Goal: Transaction & Acquisition: Purchase product/service

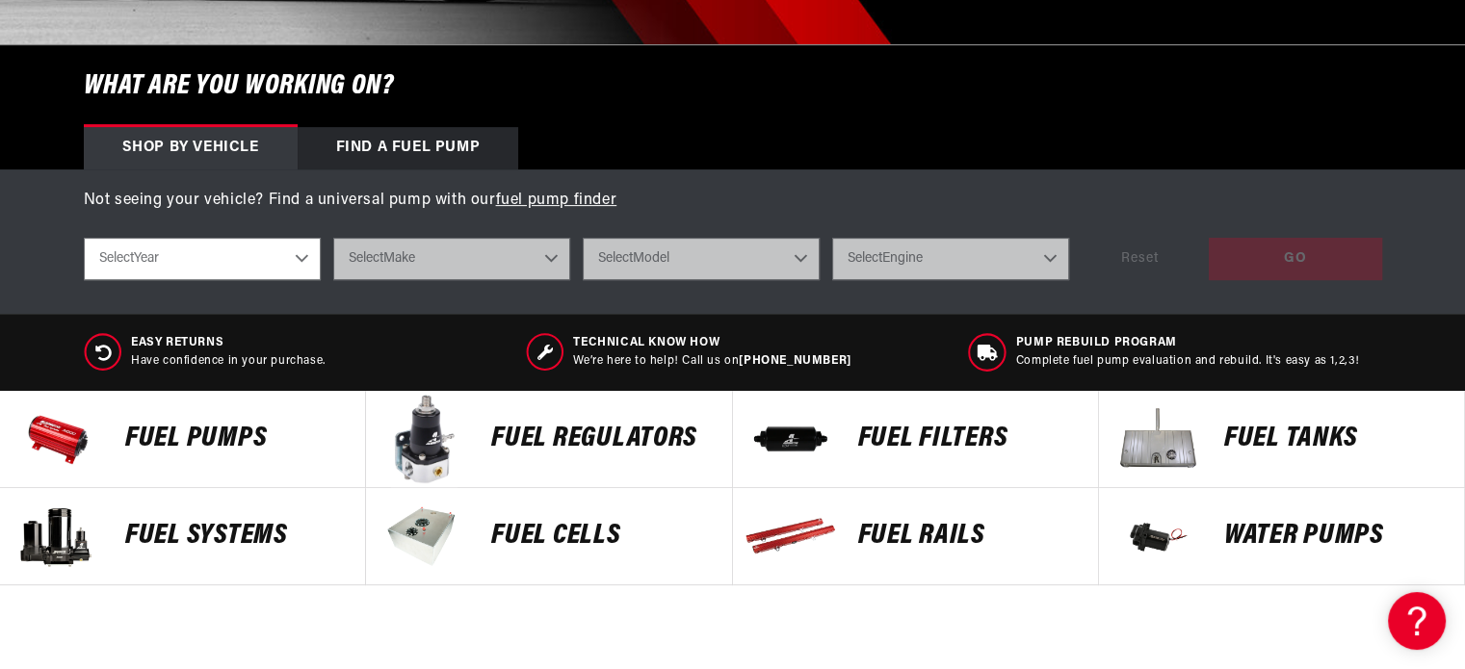
scroll to position [562, 0]
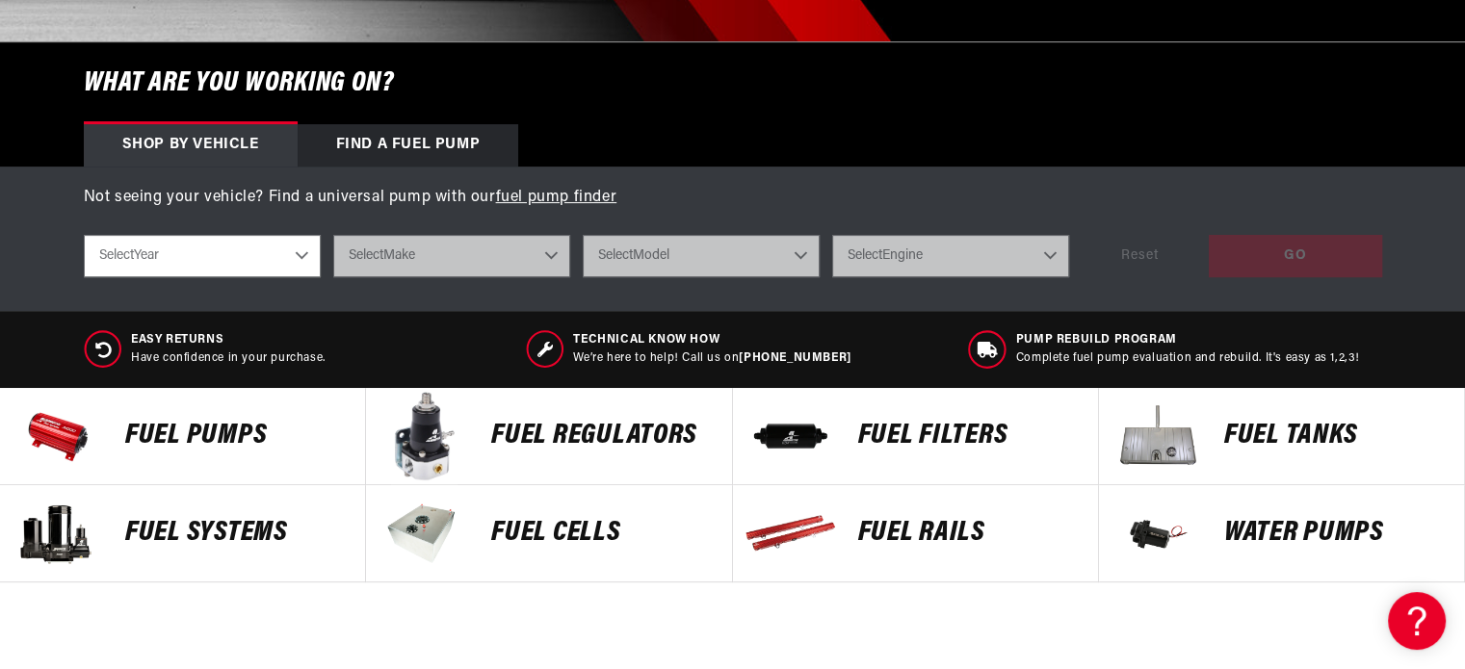
click at [185, 431] on p "Fuel Pumps" at bounding box center [235, 436] width 221 height 29
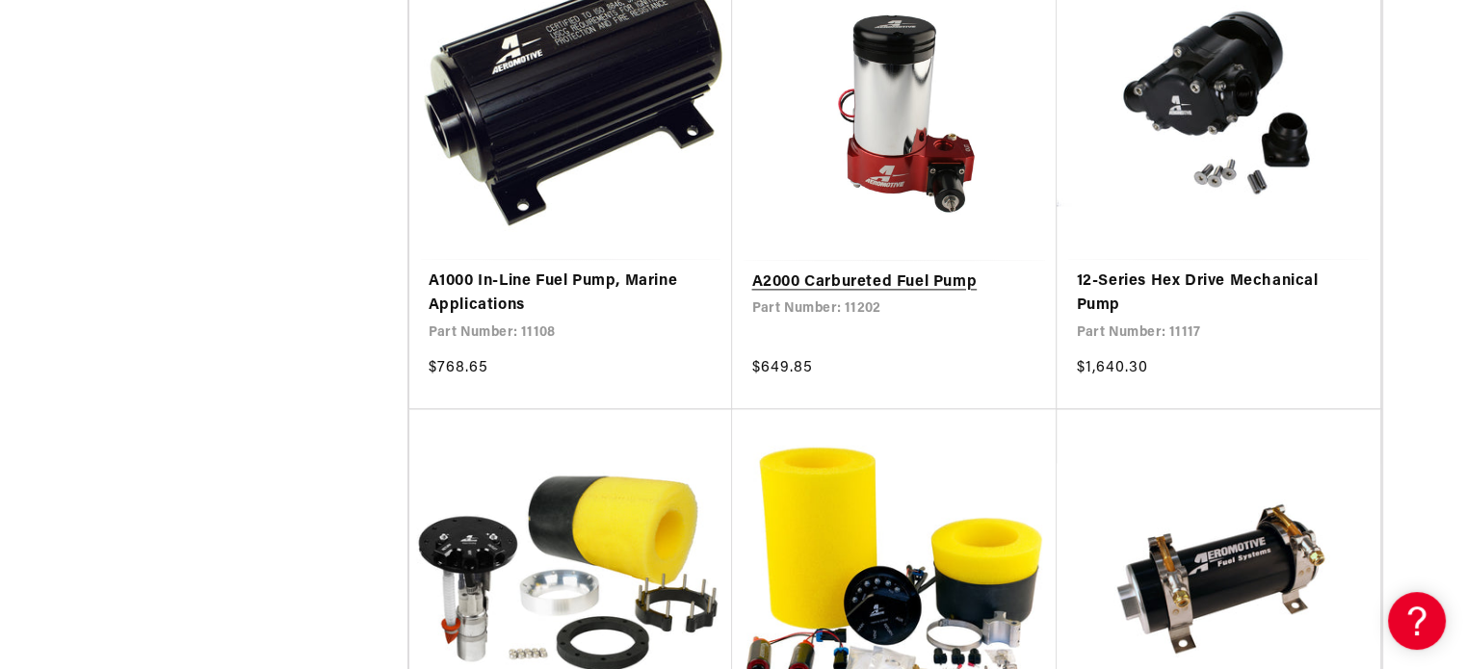
scroll to position [2508, 0]
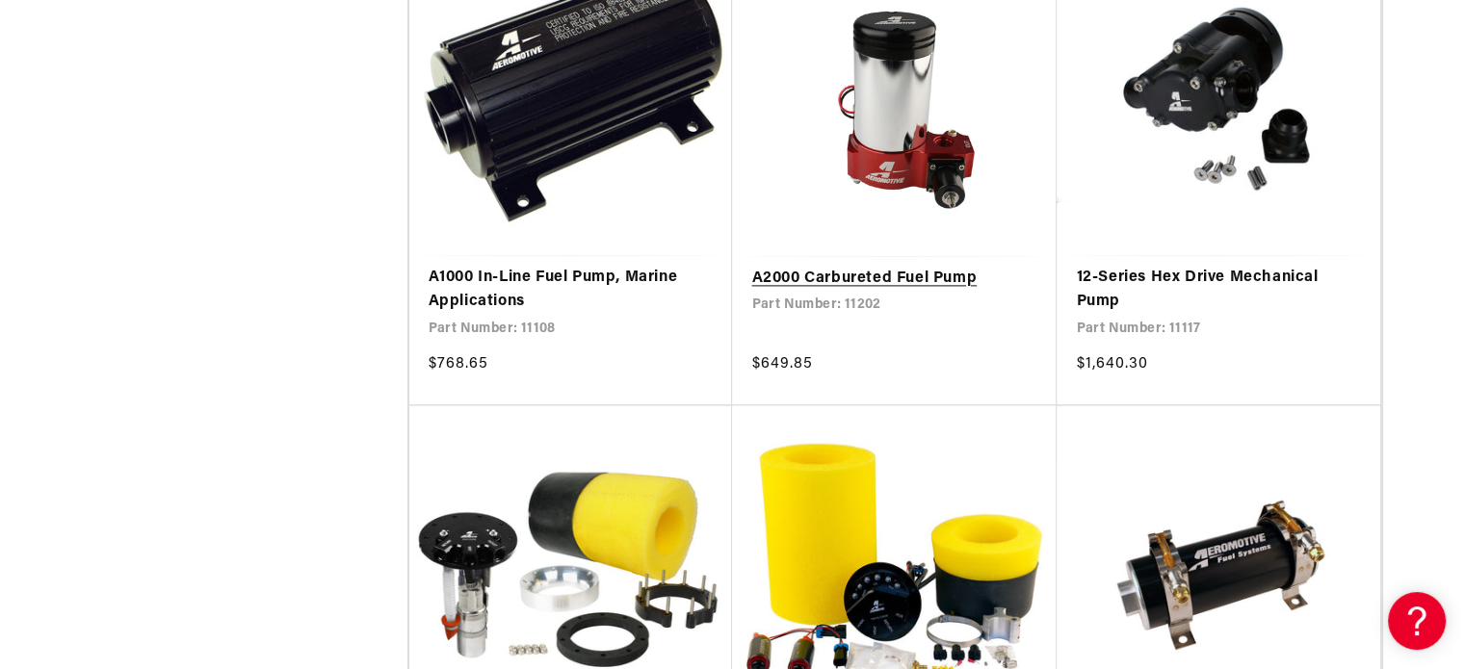
click at [959, 273] on link "A2000 Carbureted Fuel Pump" at bounding box center [894, 279] width 286 height 25
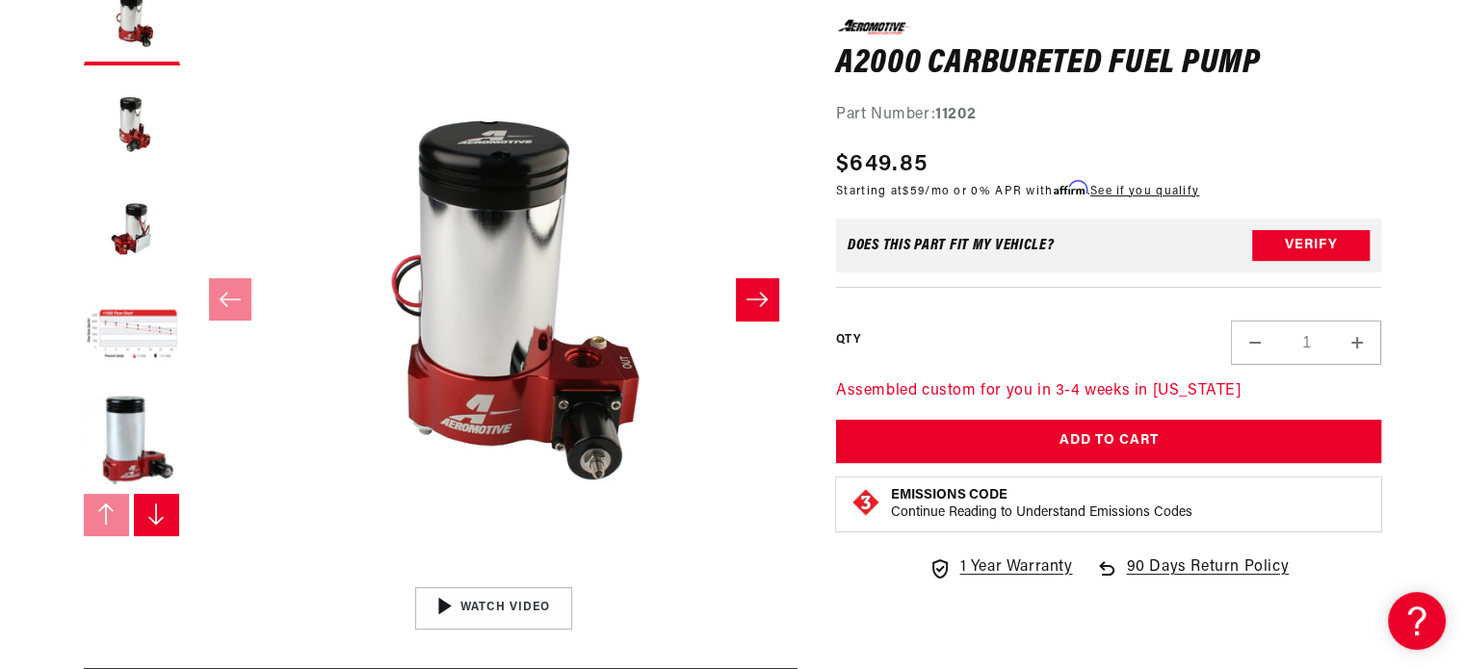
scroll to position [301, 0]
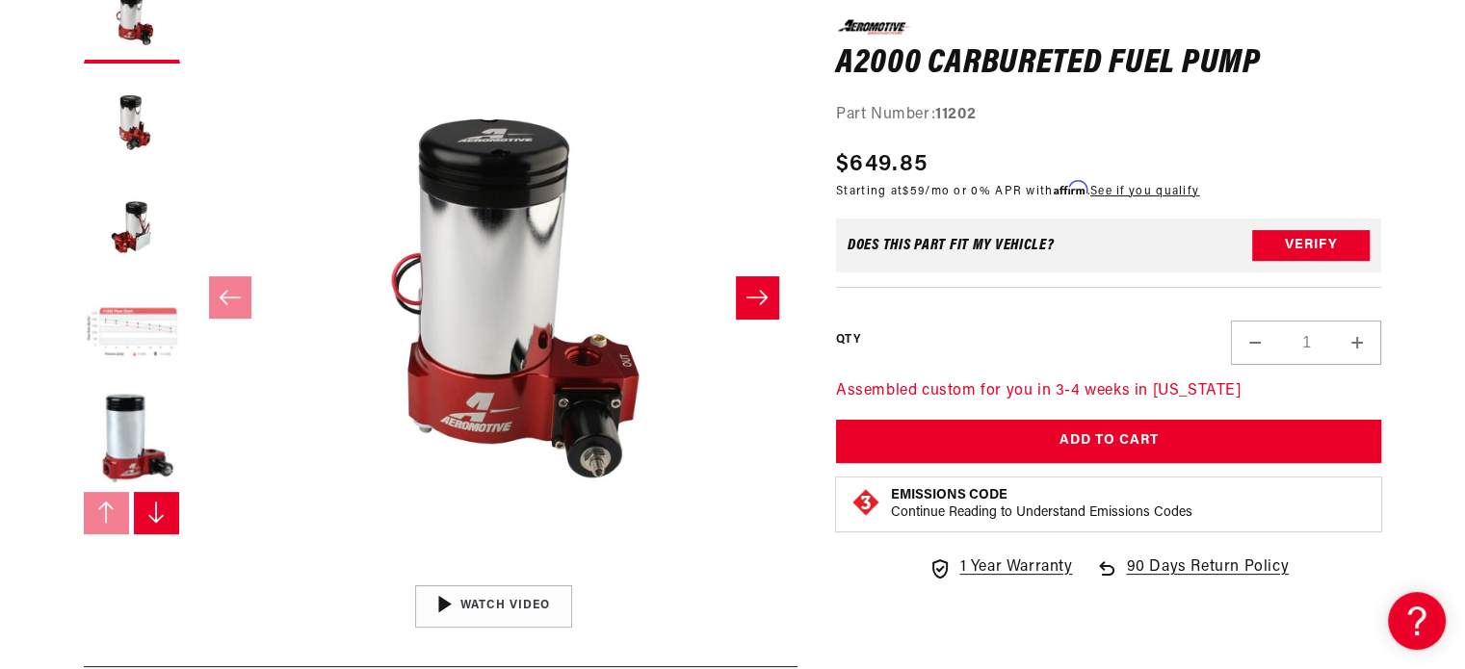
click at [136, 342] on button "Load image 4 in gallery view" at bounding box center [132, 333] width 96 height 96
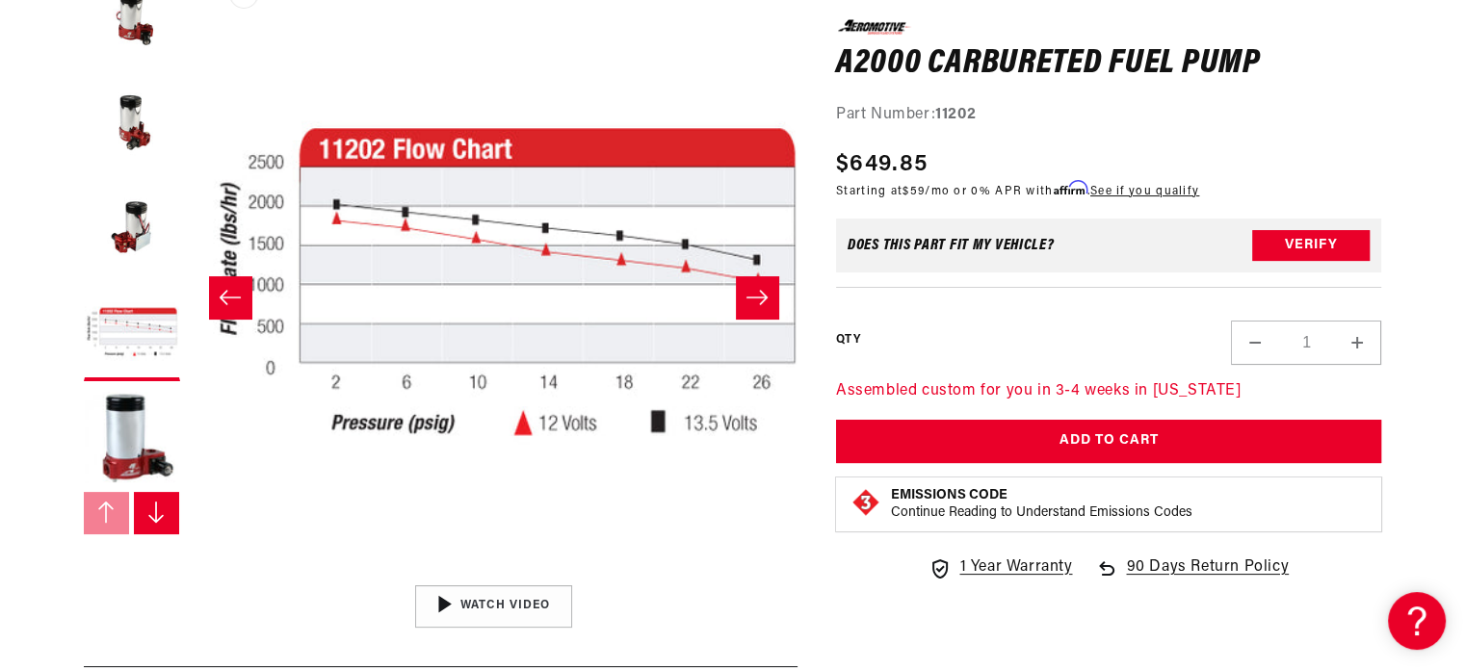
scroll to position [0, 1824]
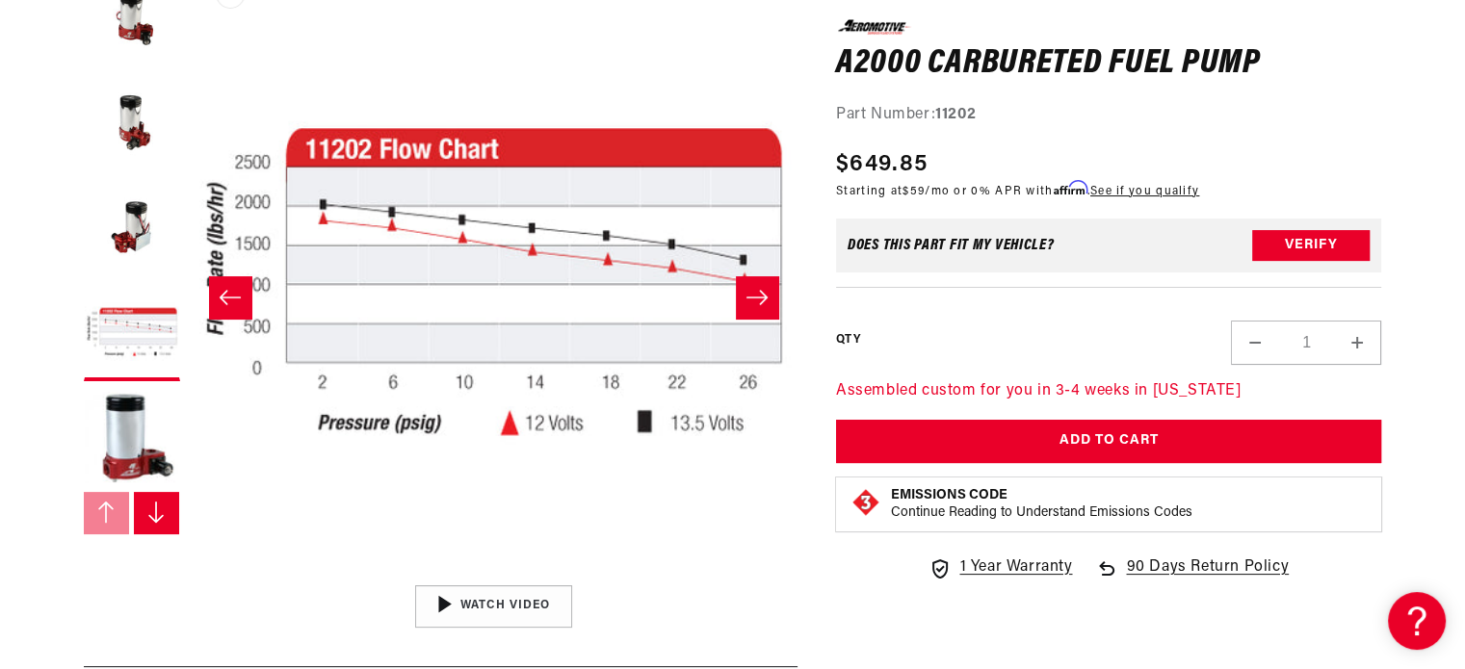
click at [190, 576] on button "Open media 4 in modal" at bounding box center [190, 576] width 0 height 0
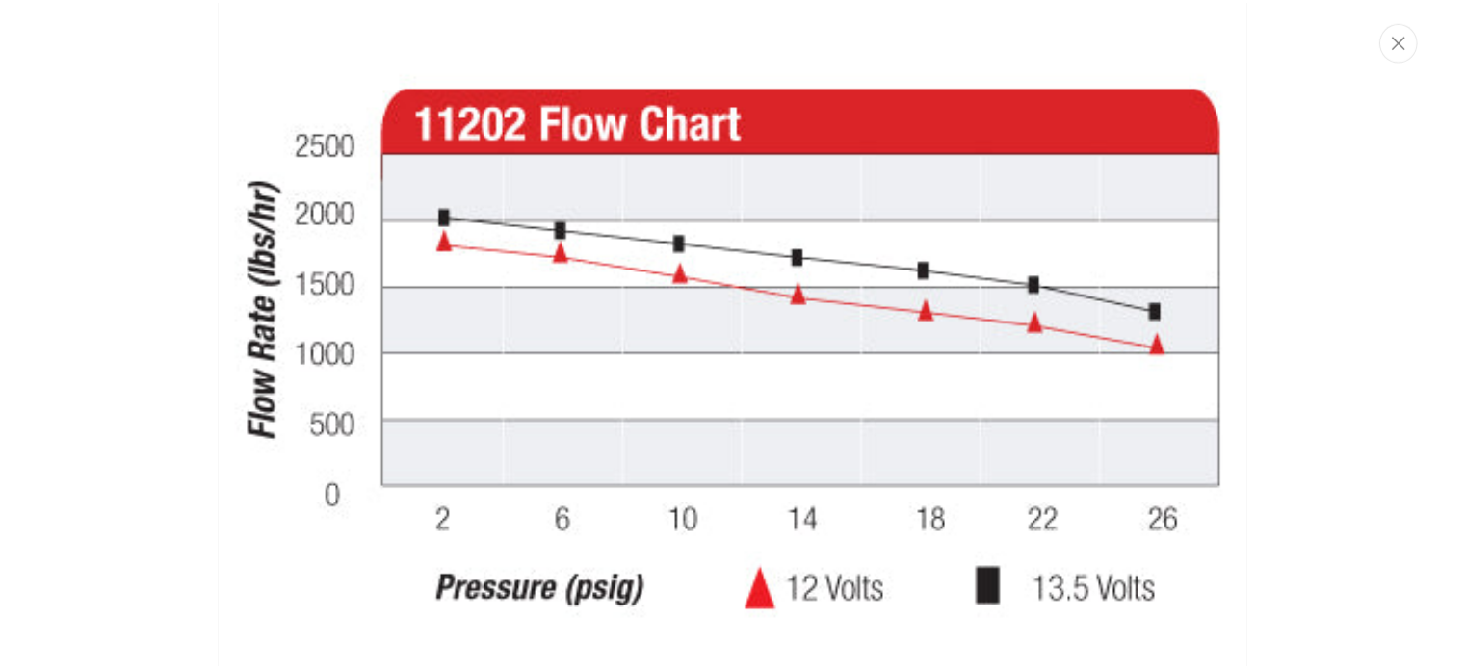
scroll to position [4735, 0]
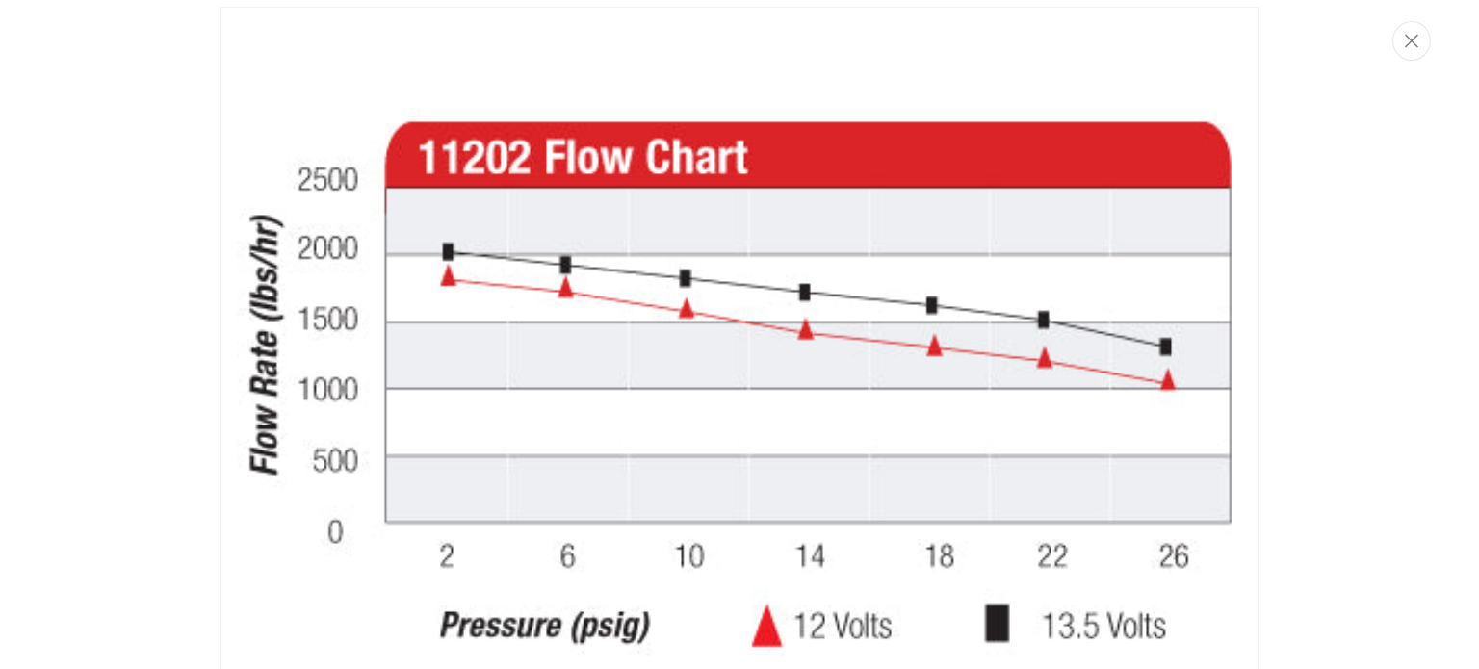
click at [562, 295] on img "Media gallery" at bounding box center [740, 367] width 1040 height 720
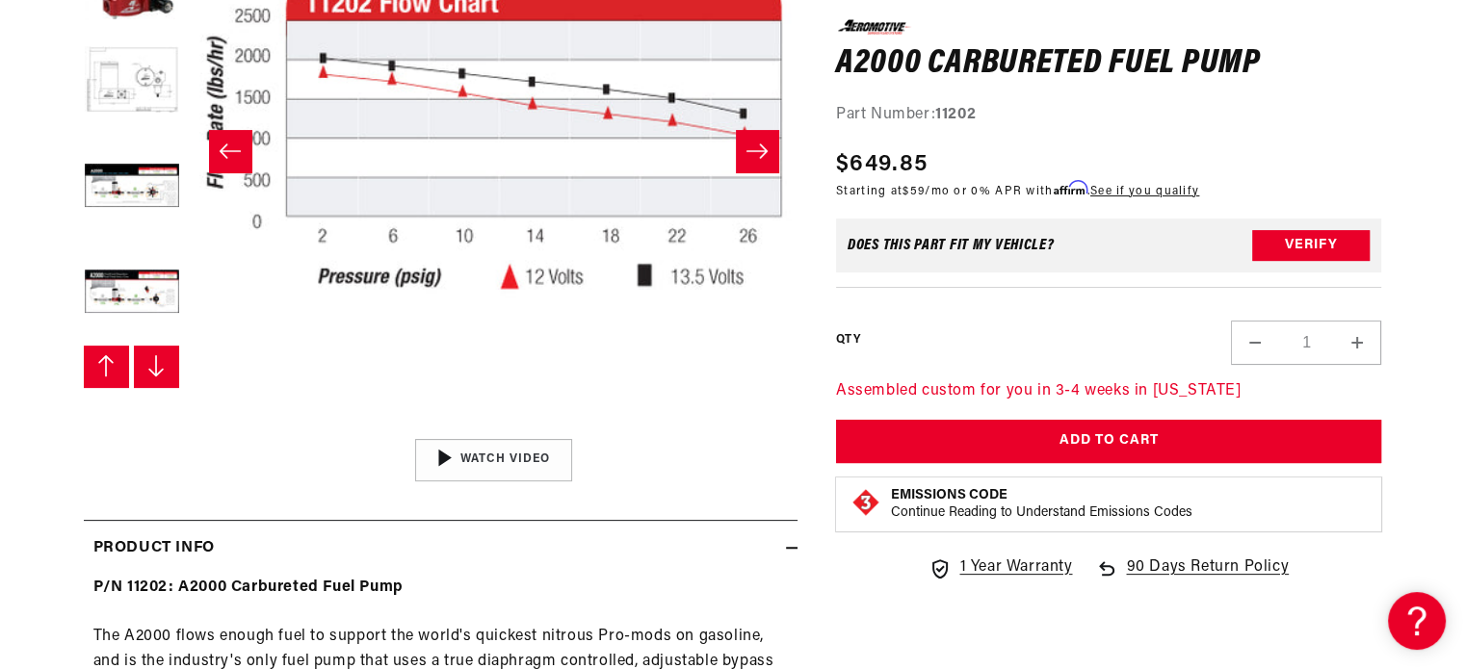
scroll to position [0, 0]
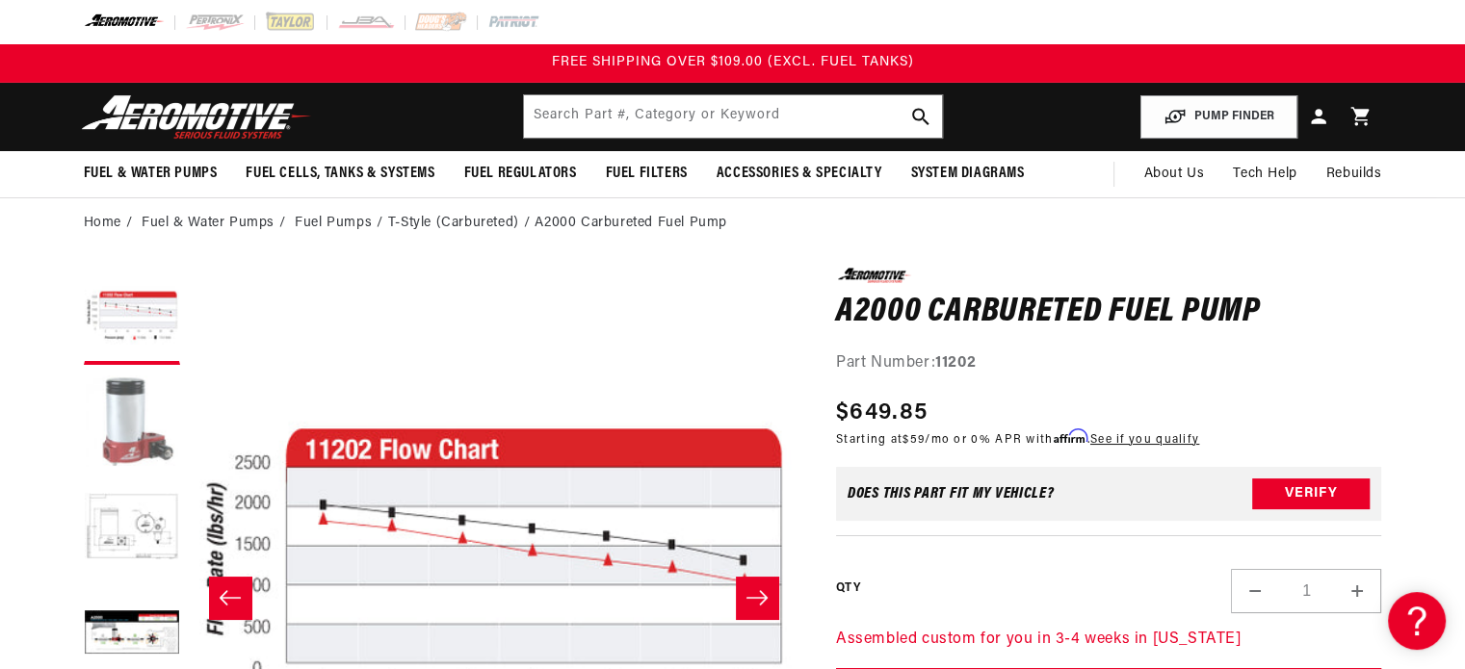
click at [130, 419] on button "Load image 5 in gallery view" at bounding box center [132, 423] width 96 height 96
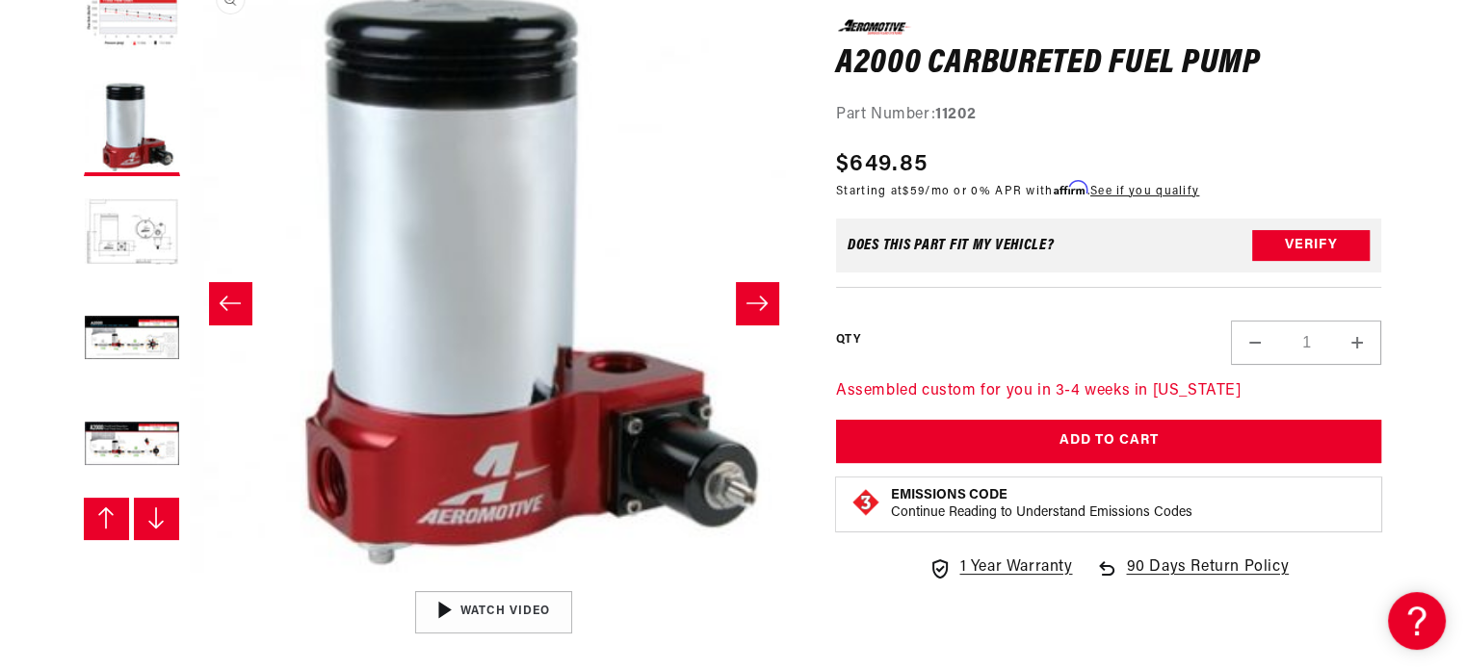
scroll to position [296, 0]
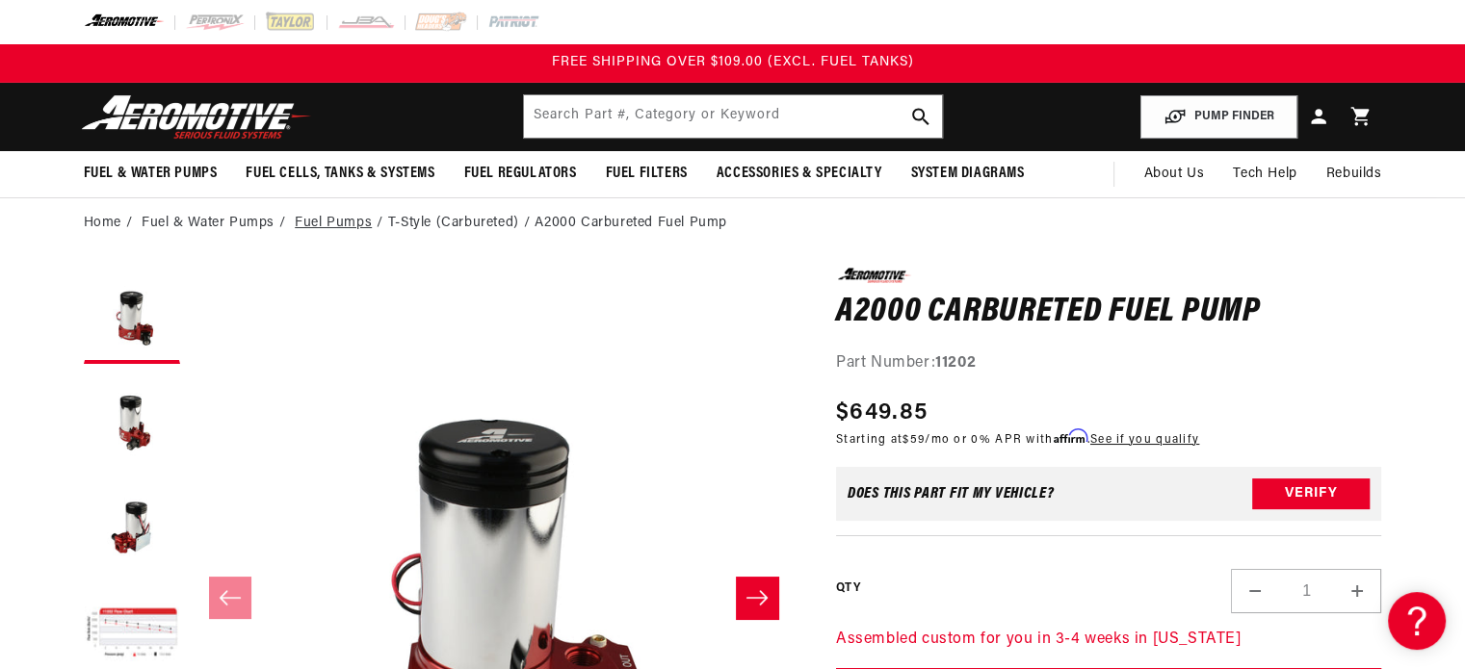
click at [353, 222] on link "Fuel Pumps" at bounding box center [333, 223] width 77 height 21
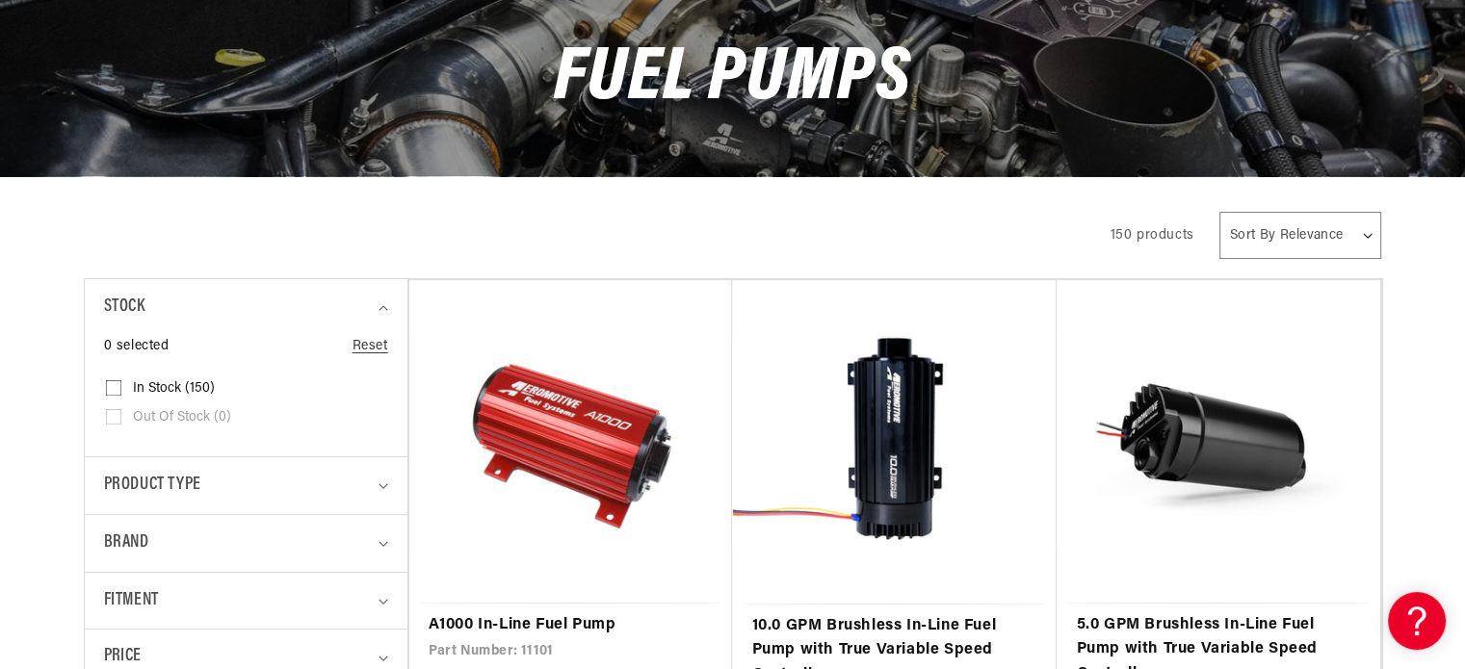
scroll to position [216, 0]
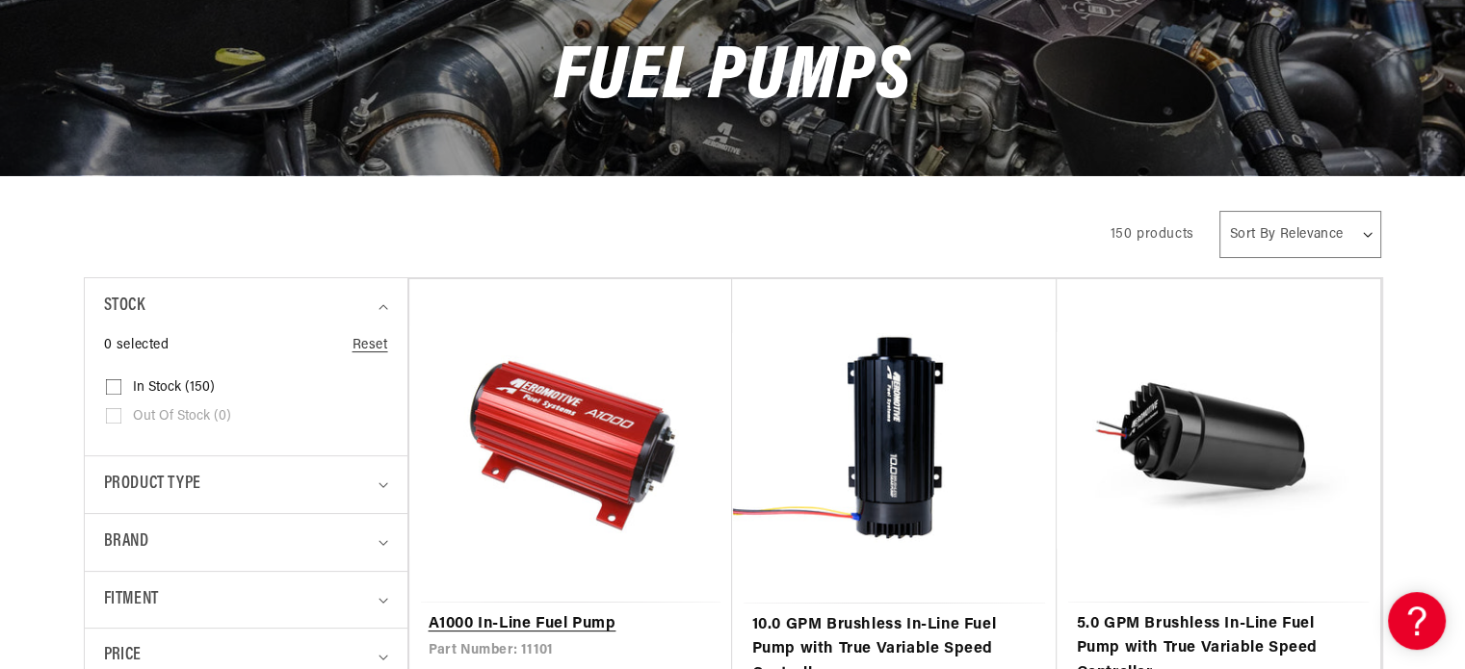
click at [539, 613] on link "A1000 In-Line Fuel Pump" at bounding box center [571, 625] width 285 height 25
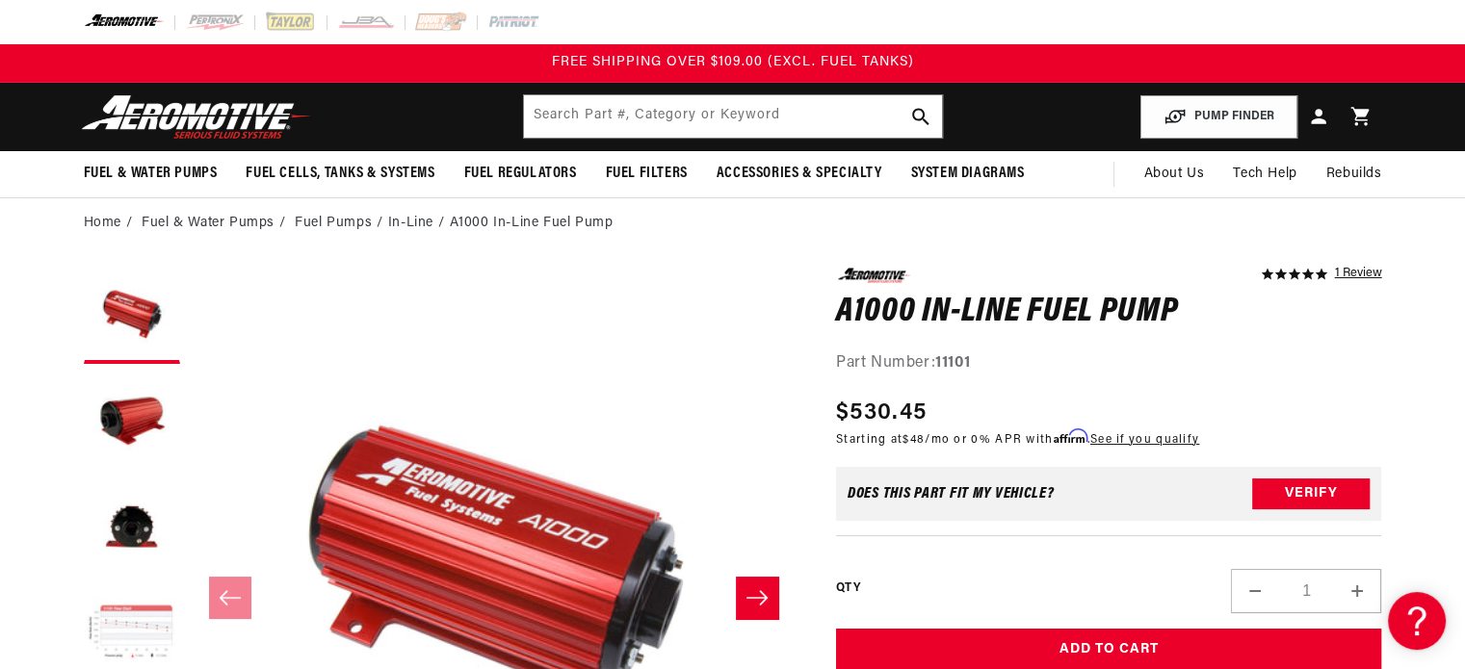
click at [120, 623] on button "Load image 4 in gallery view" at bounding box center [132, 634] width 96 height 96
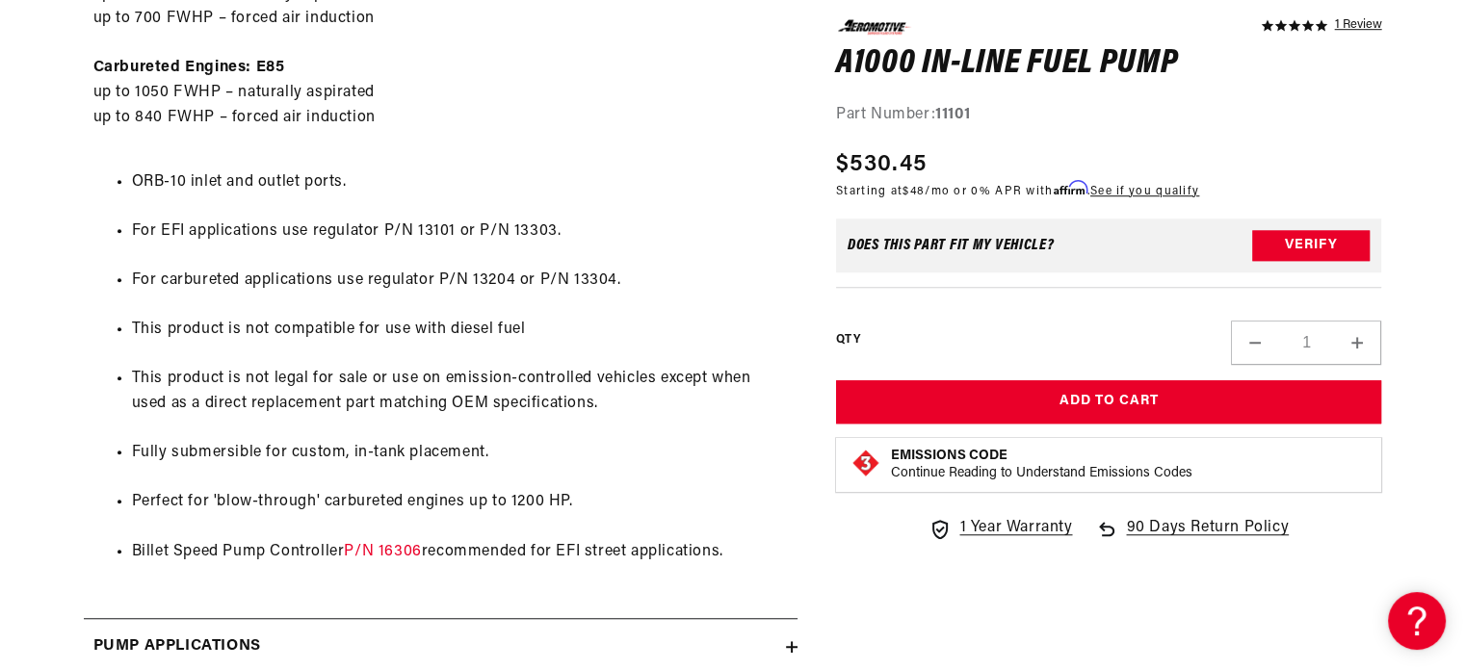
scroll to position [1387, 0]
drag, startPoint x: 474, startPoint y: 270, endPoint x: 517, endPoint y: 280, distance: 44.6
click at [517, 280] on li "For carbureted applications use regulator P/N 13204 or P/N 13304." at bounding box center [460, 280] width 656 height 25
copy li "13204"
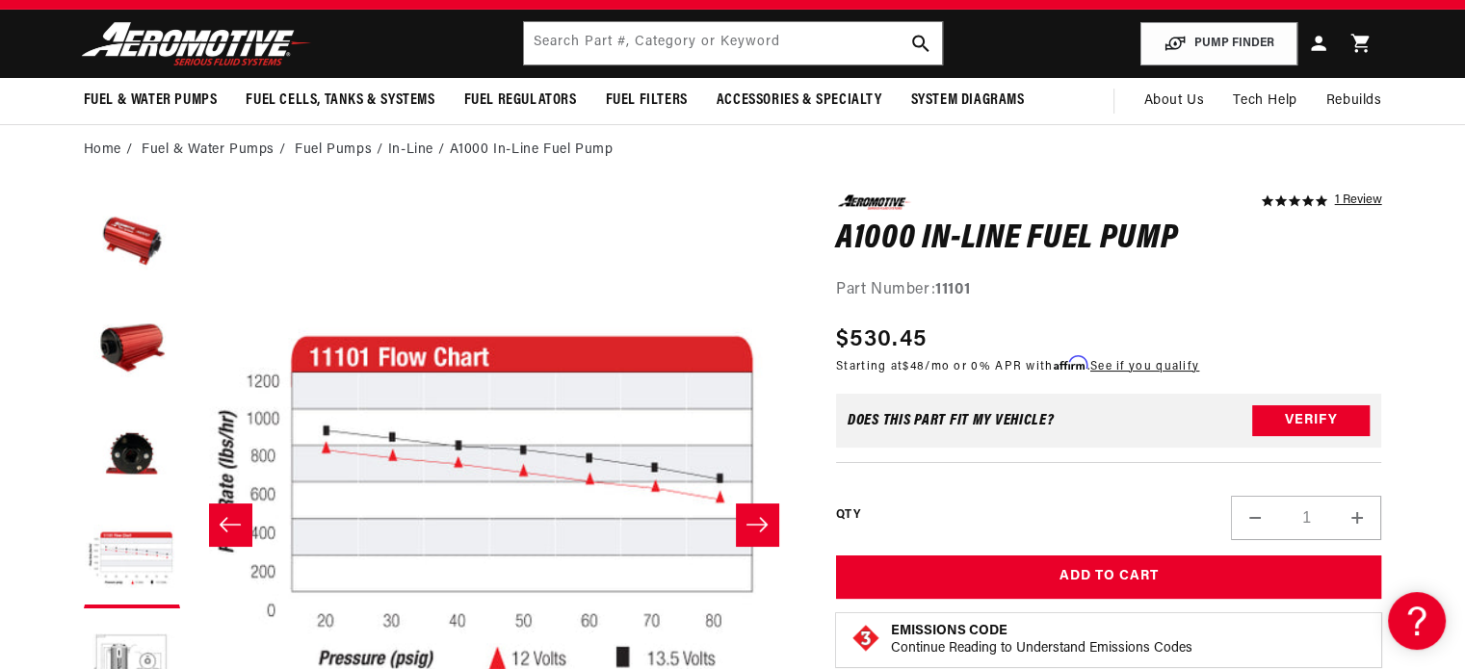
scroll to position [0, 0]
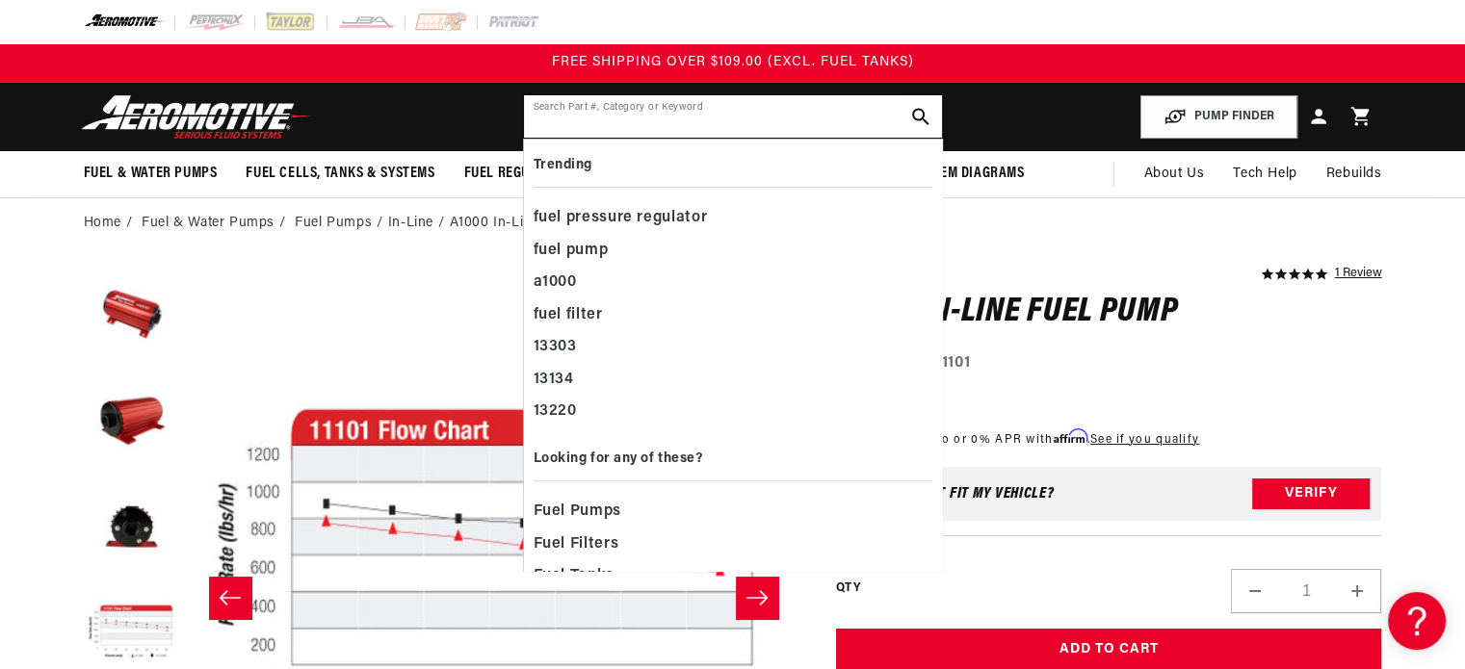
paste input "13204"
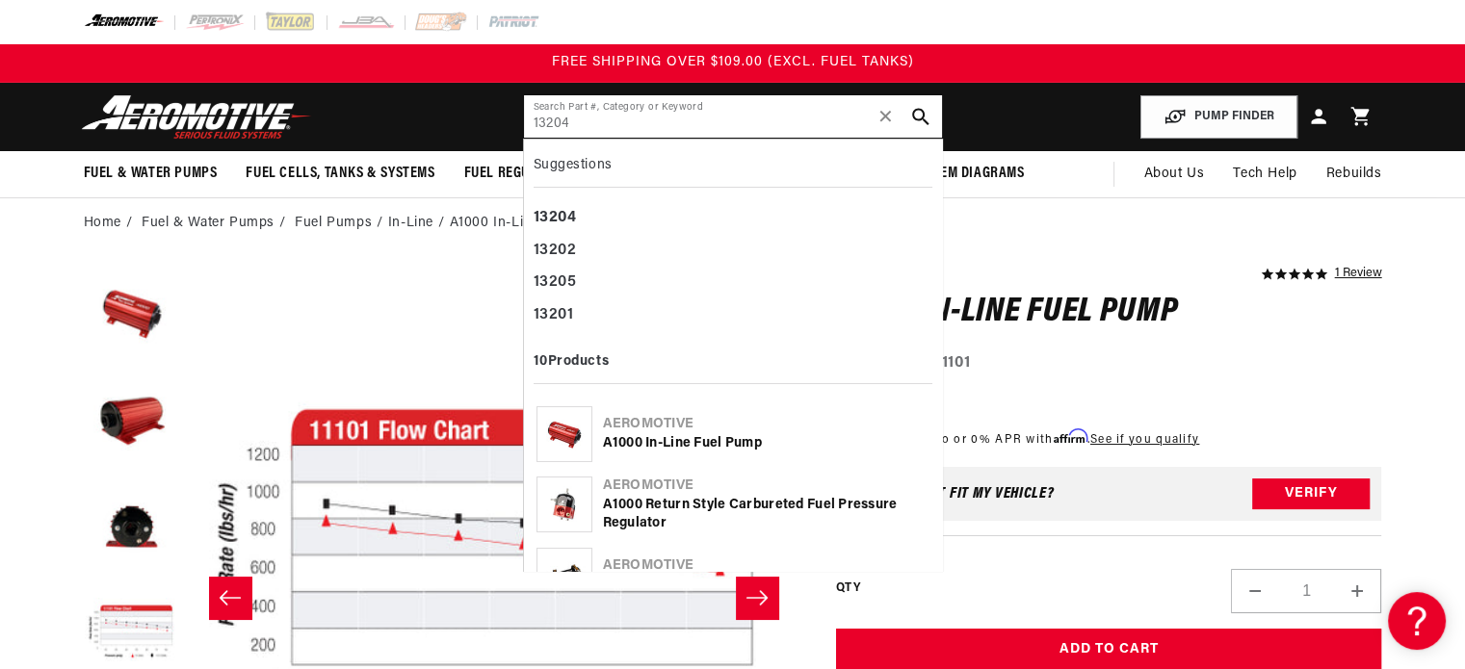
type input "13204"
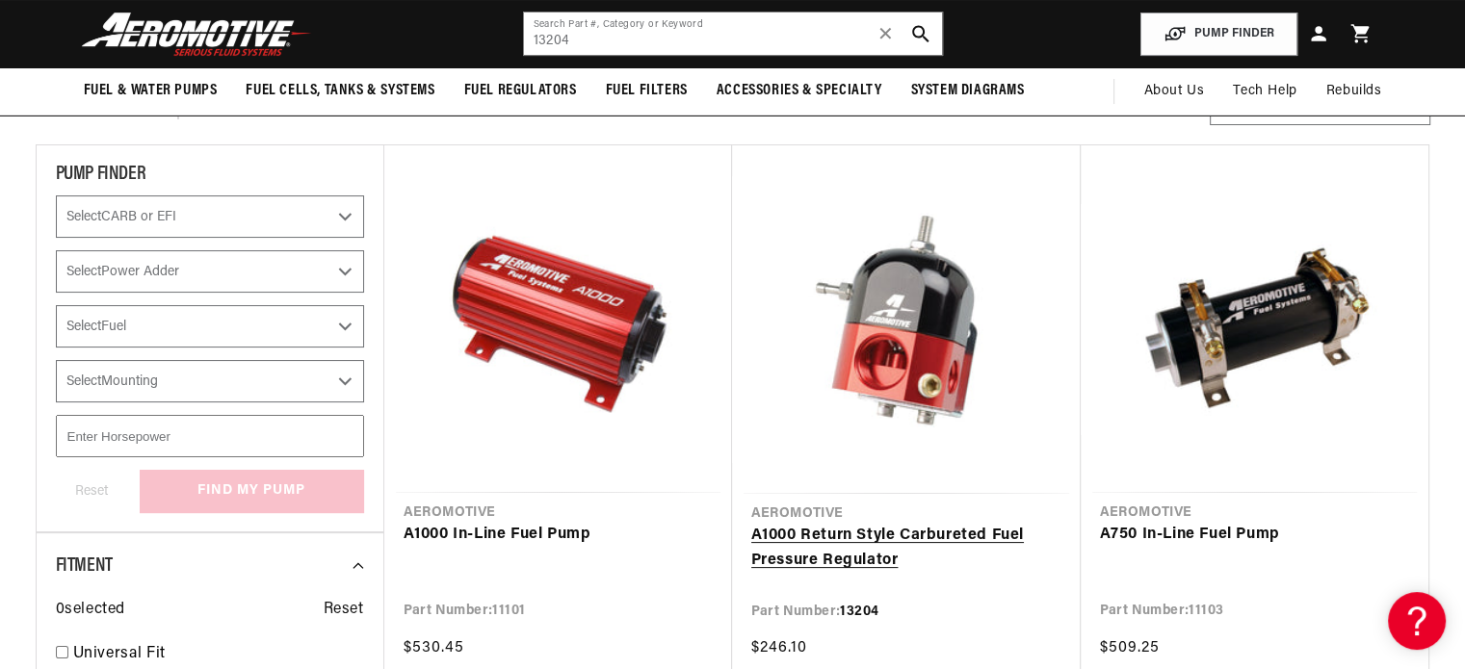
scroll to position [206, 0]
